Goal: Task Accomplishment & Management: Manage account settings

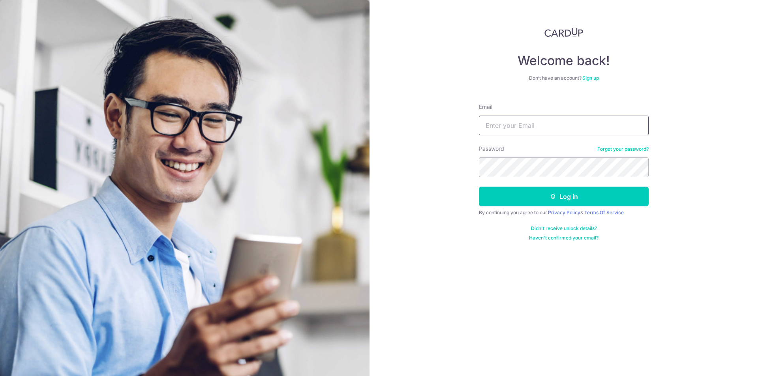
type input "[EMAIL_ADDRESS][DOMAIN_NAME]"
click at [513, 202] on button "Log in" at bounding box center [564, 197] width 170 height 20
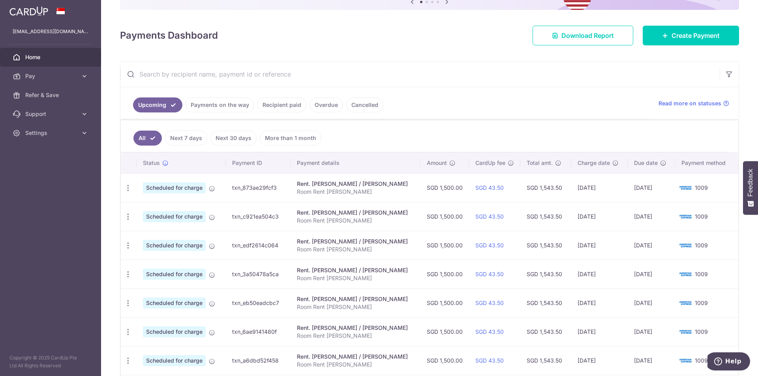
scroll to position [79, 0]
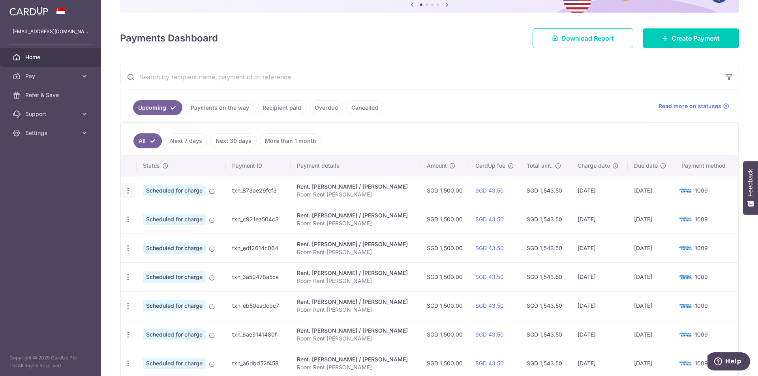
click at [129, 190] on icon "button" at bounding box center [128, 191] width 8 height 8
click at [151, 214] on span "Update payment" at bounding box center [170, 212] width 54 height 9
radio input "true"
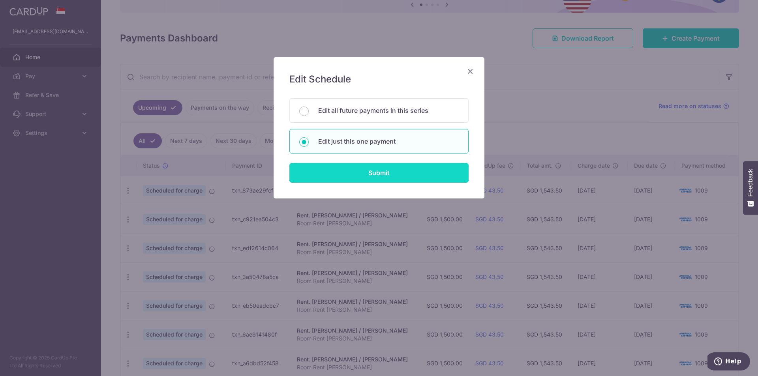
click at [391, 173] on input "Submit" at bounding box center [378, 173] width 179 height 20
radio input "true"
type input "1,500.00"
type input "30/11/2025"
type input "Room Rent Aroi Santos"
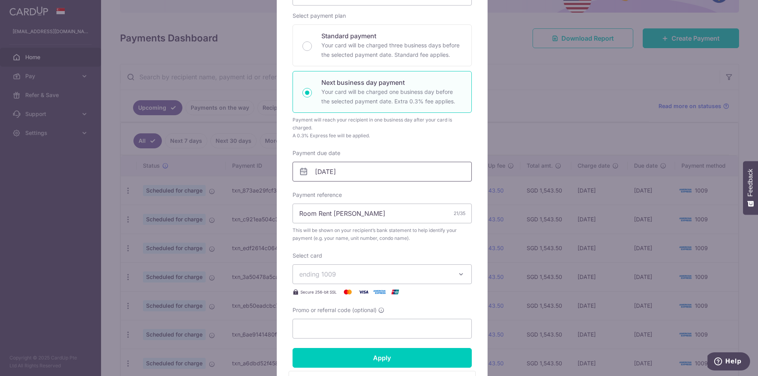
scroll to position [118, 0]
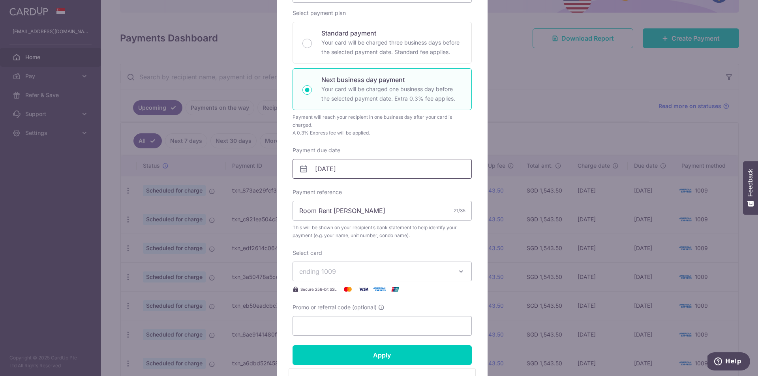
click at [315, 166] on input "30/11/2025" at bounding box center [382, 169] width 179 height 20
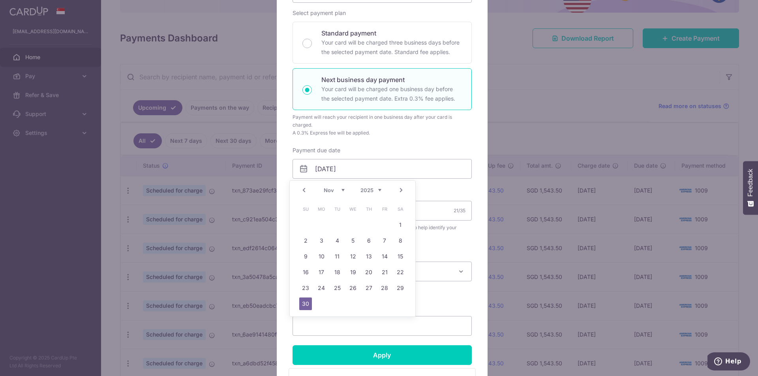
click at [302, 188] on link "Prev" at bounding box center [303, 190] width 9 height 9
click at [302, 188] on div "Prev Next Oct Nov Dec 2025 2026 2027 2028 2029 2030 2031 2032 2033 2034 2035" at bounding box center [353, 190] width 126 height 19
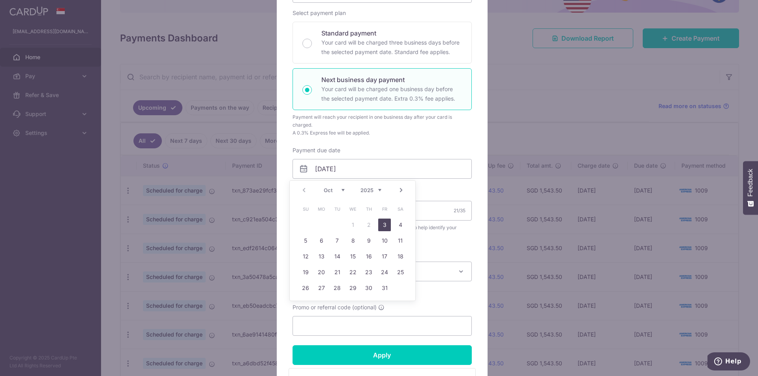
click at [382, 224] on link "3" at bounding box center [384, 225] width 13 height 13
type input "03/10/2025"
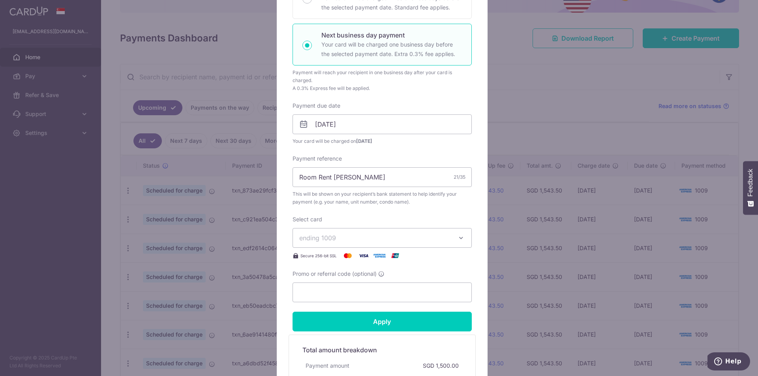
scroll to position [276, 0]
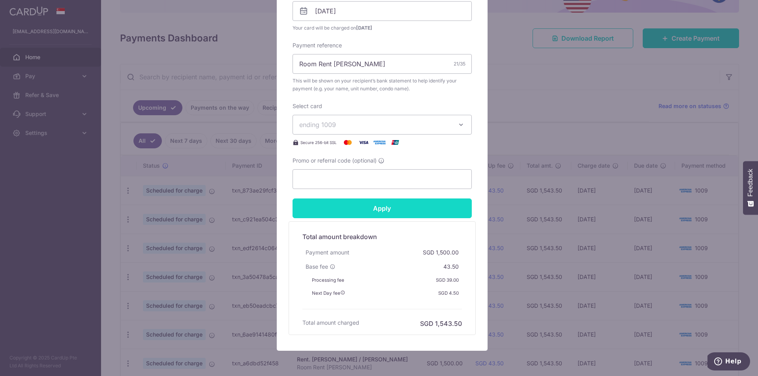
click at [373, 215] on input "Apply" at bounding box center [382, 209] width 179 height 20
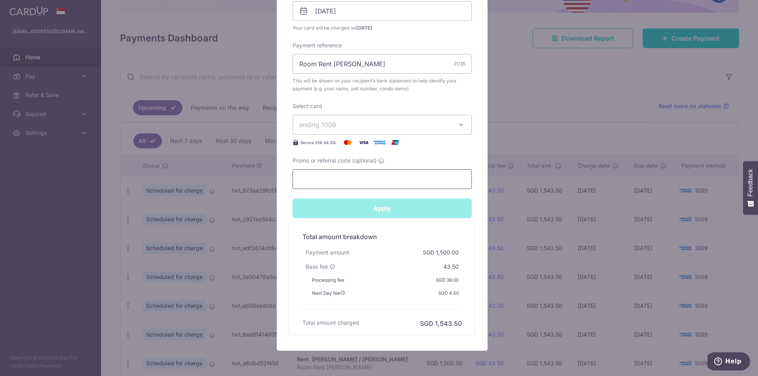
type input "Successfully Applied"
click at [513, 117] on div "Edit payment By clicking apply, you will make changes to all payments to Semera…" at bounding box center [379, 188] width 758 height 376
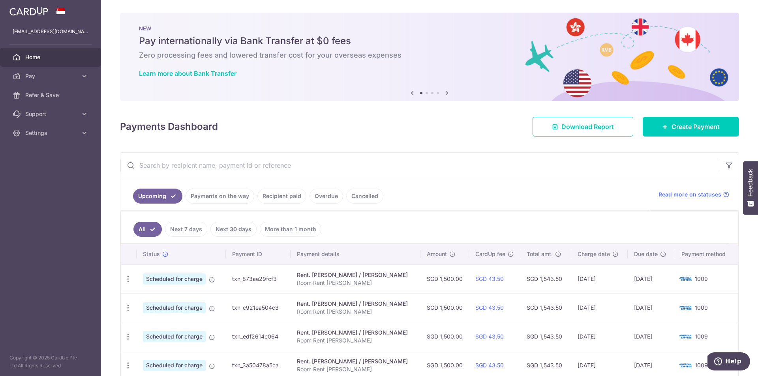
click at [207, 199] on link "Payments on the way" at bounding box center [220, 196] width 69 height 15
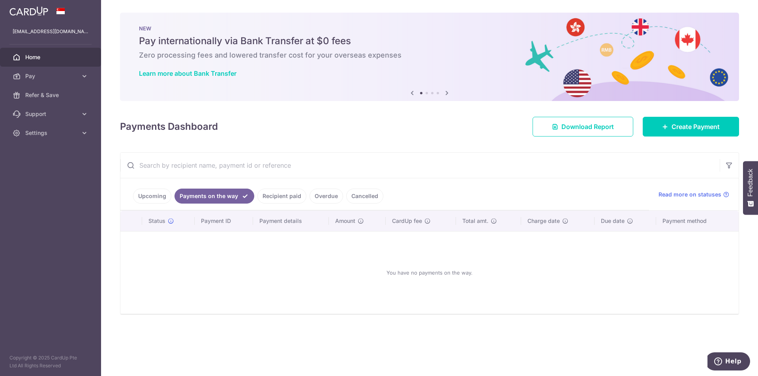
click at [155, 192] on link "Upcoming" at bounding box center [152, 196] width 38 height 15
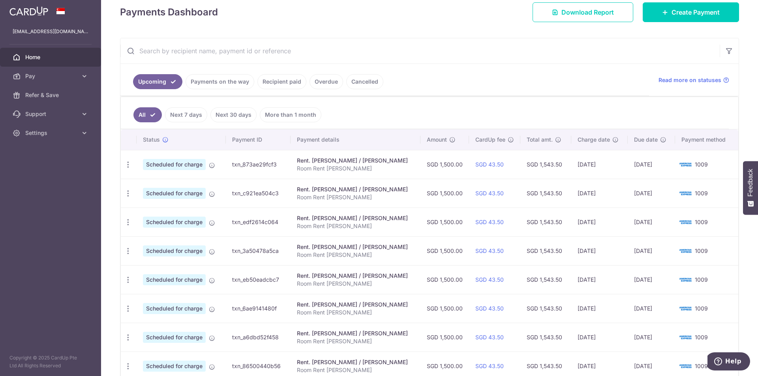
scroll to position [118, 0]
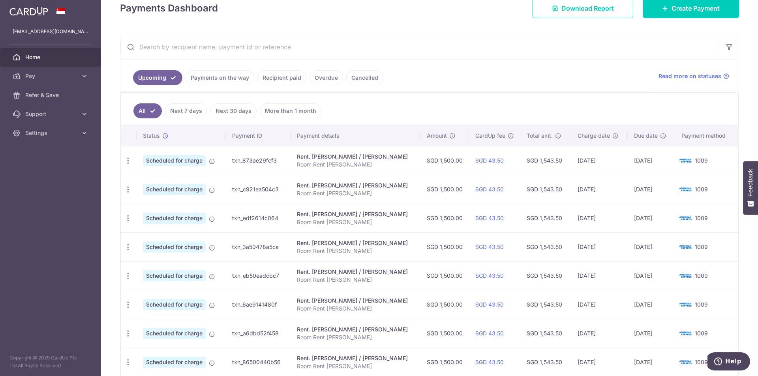
click at [213, 77] on link "Payments on the way" at bounding box center [220, 77] width 69 height 15
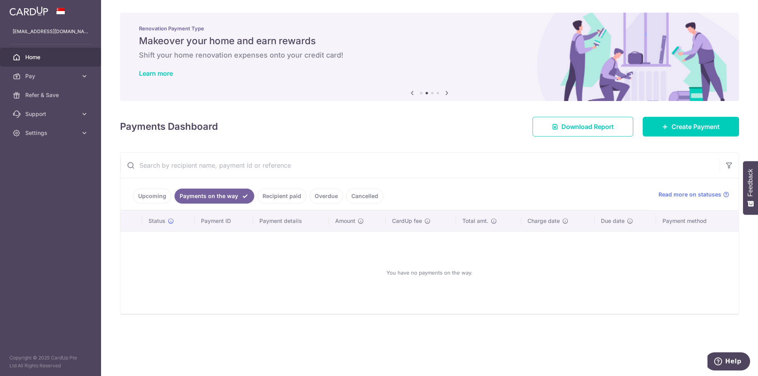
click at [150, 192] on link "Upcoming" at bounding box center [152, 196] width 38 height 15
